Goal: Navigation & Orientation: Find specific page/section

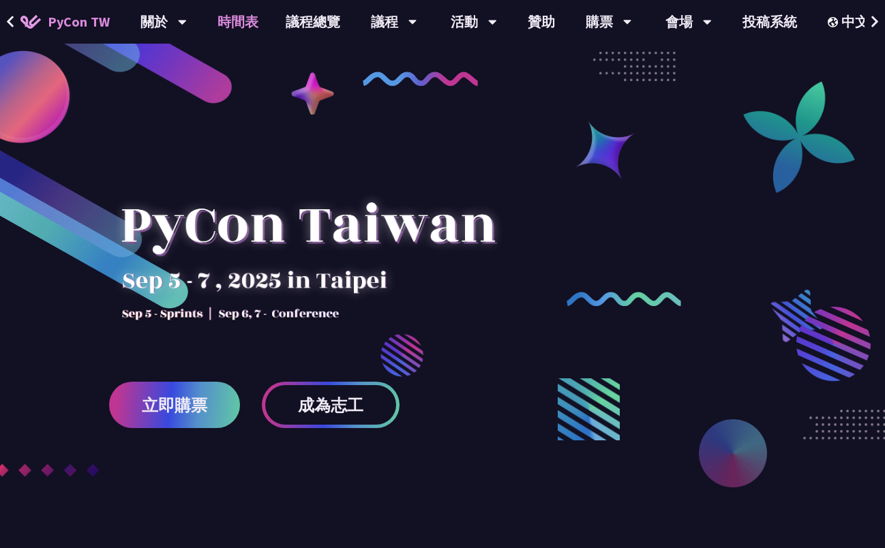
click at [239, 20] on link "時間表" at bounding box center [238, 22] width 68 height 44
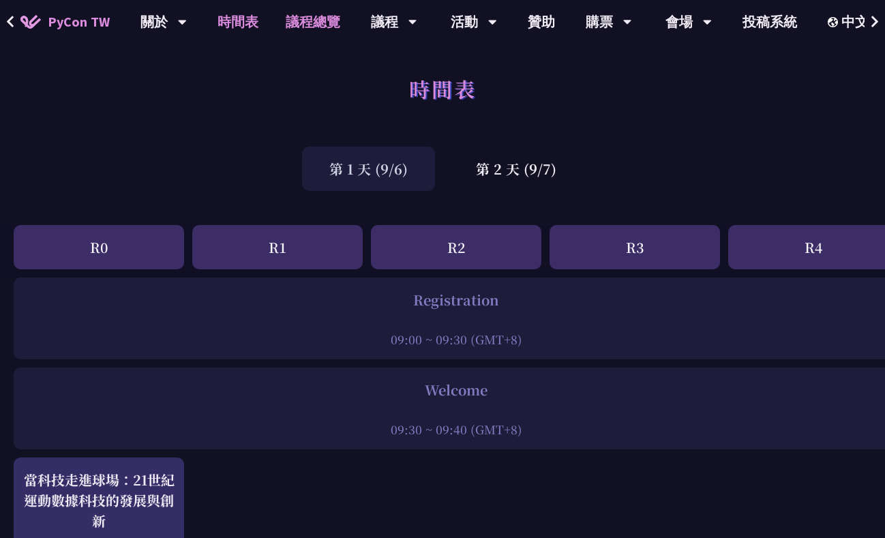
click at [300, 20] on link "議程總覽" at bounding box center [313, 22] width 82 height 44
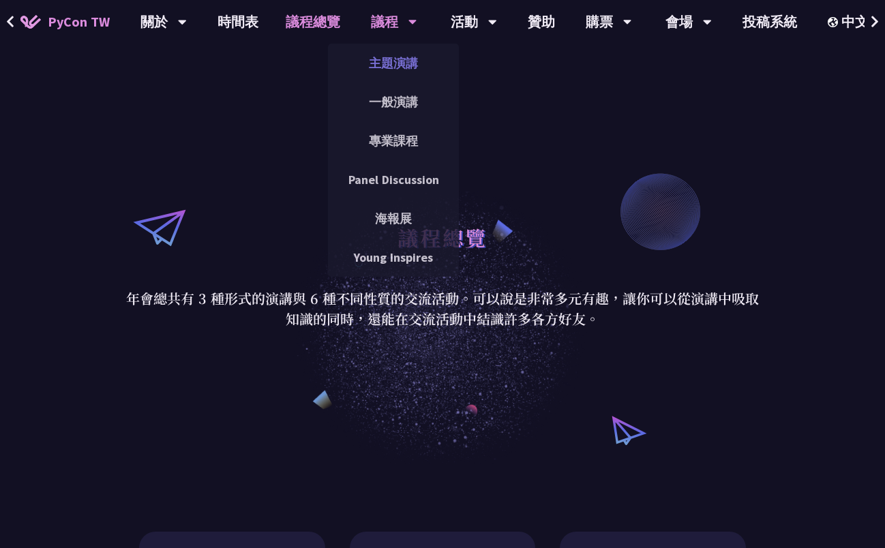
click at [383, 60] on link "主題演講" at bounding box center [393, 63] width 131 height 32
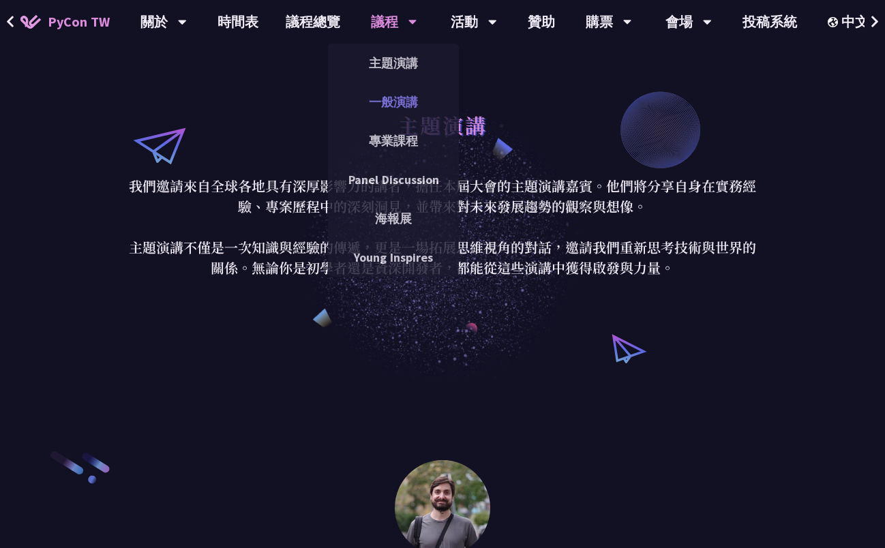
click at [380, 95] on link "一般演講" at bounding box center [393, 102] width 131 height 32
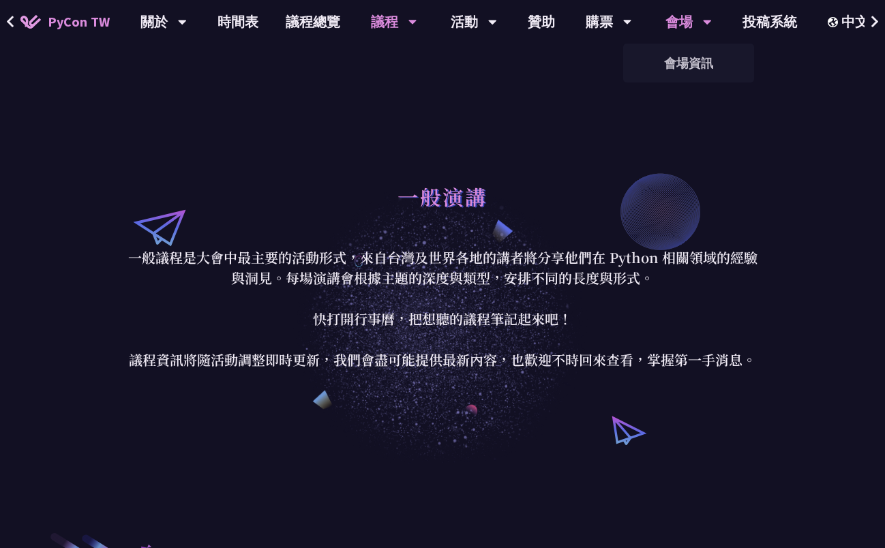
click at [669, 22] on div "會場" at bounding box center [688, 22] width 46 height 44
click at [684, 59] on link "會場資訊" at bounding box center [688, 63] width 131 height 32
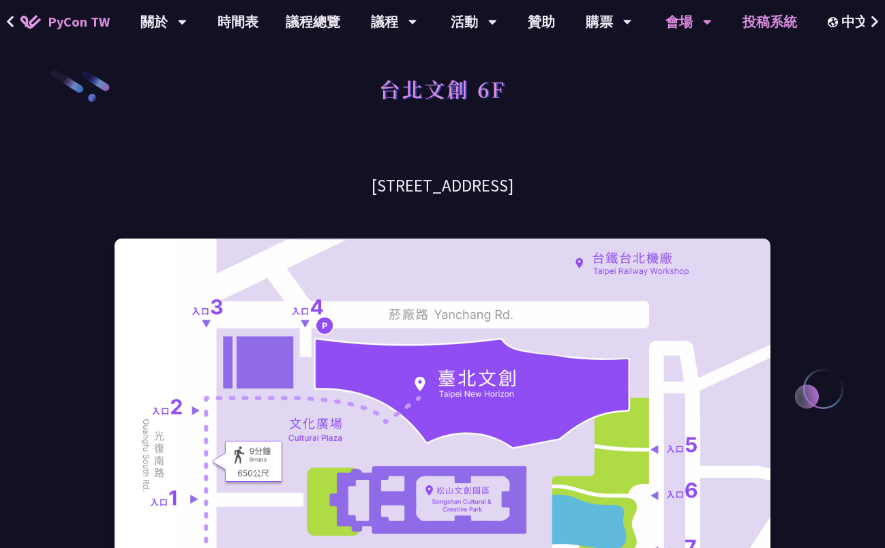
click at [769, 20] on link "投稿系統" at bounding box center [770, 22] width 82 height 44
